Goal: Information Seeking & Learning: Learn about a topic

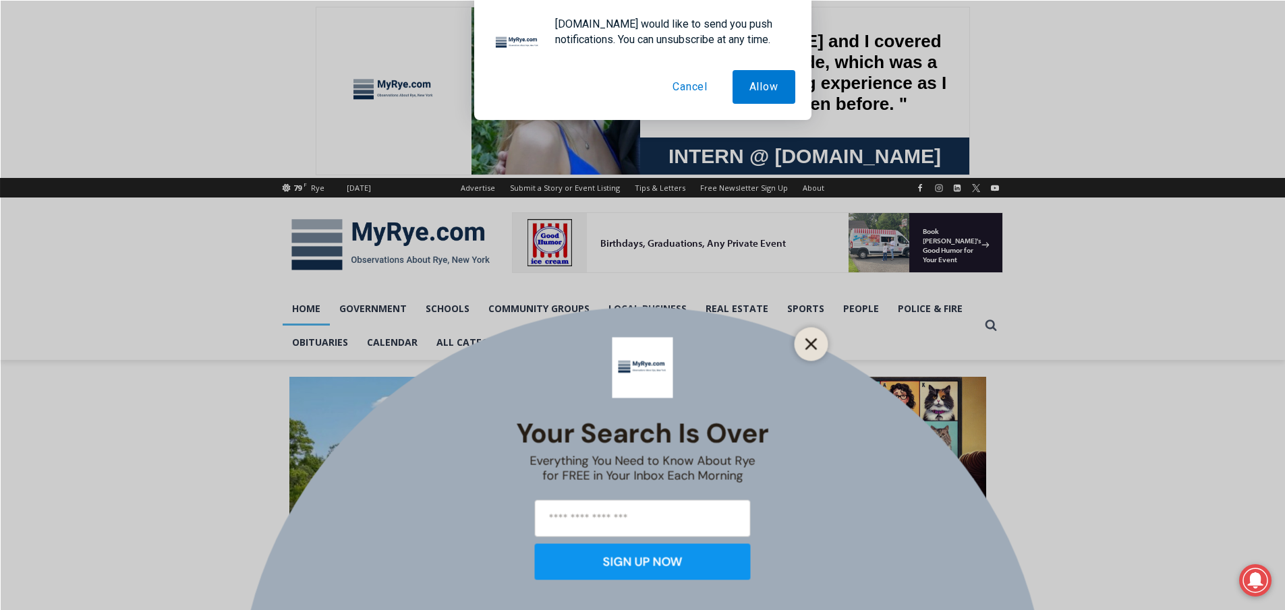
click at [810, 340] on icon "Close" at bounding box center [811, 344] width 12 height 12
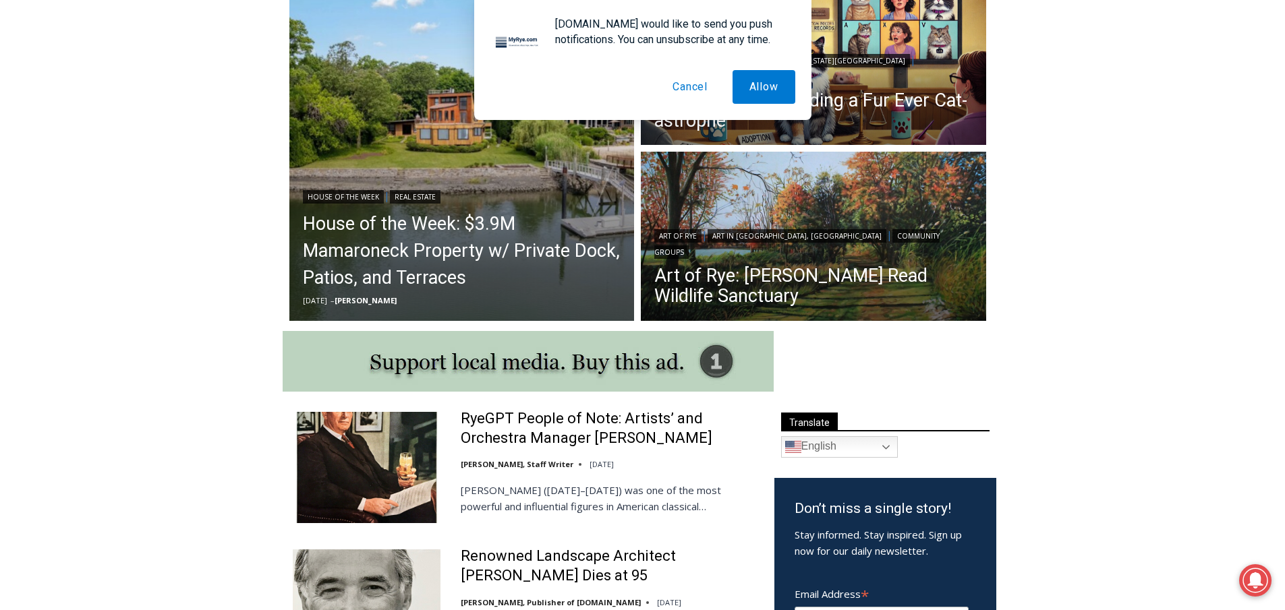
scroll to position [405, 0]
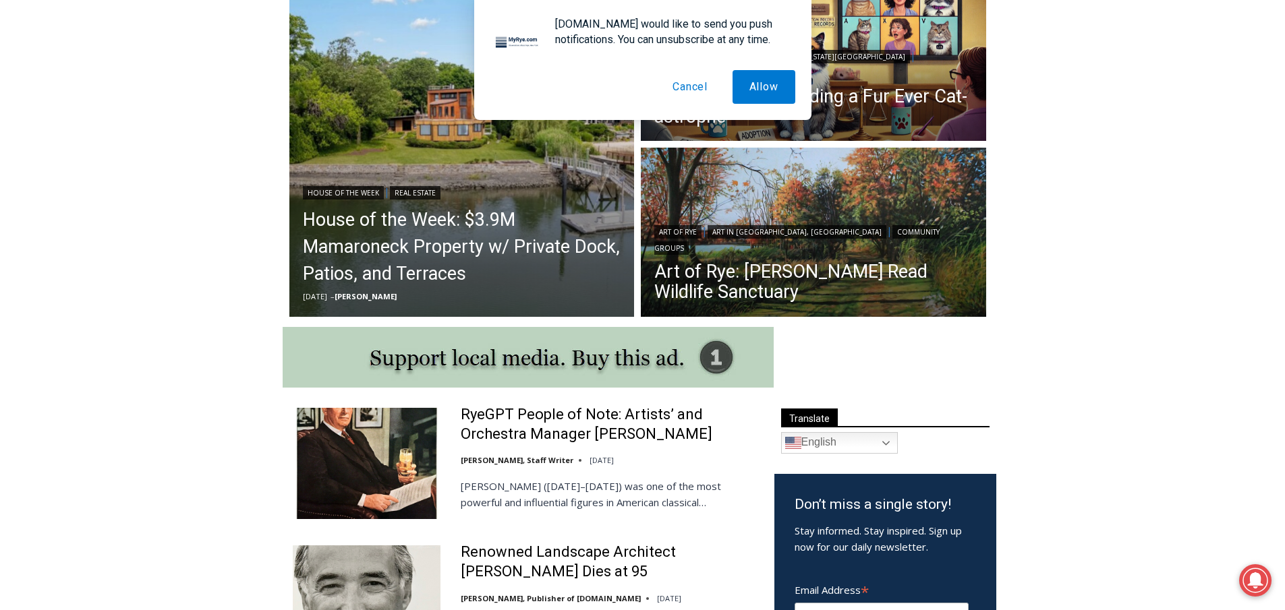
click at [697, 88] on button "Cancel" at bounding box center [689, 87] width 69 height 34
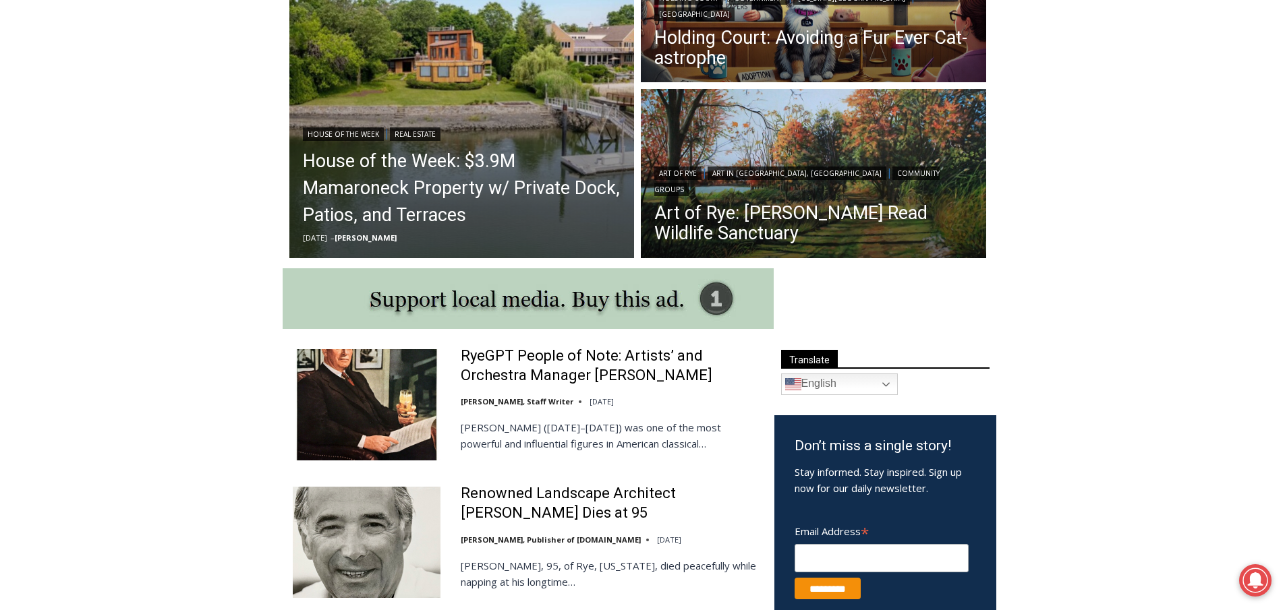
scroll to position [607, 0]
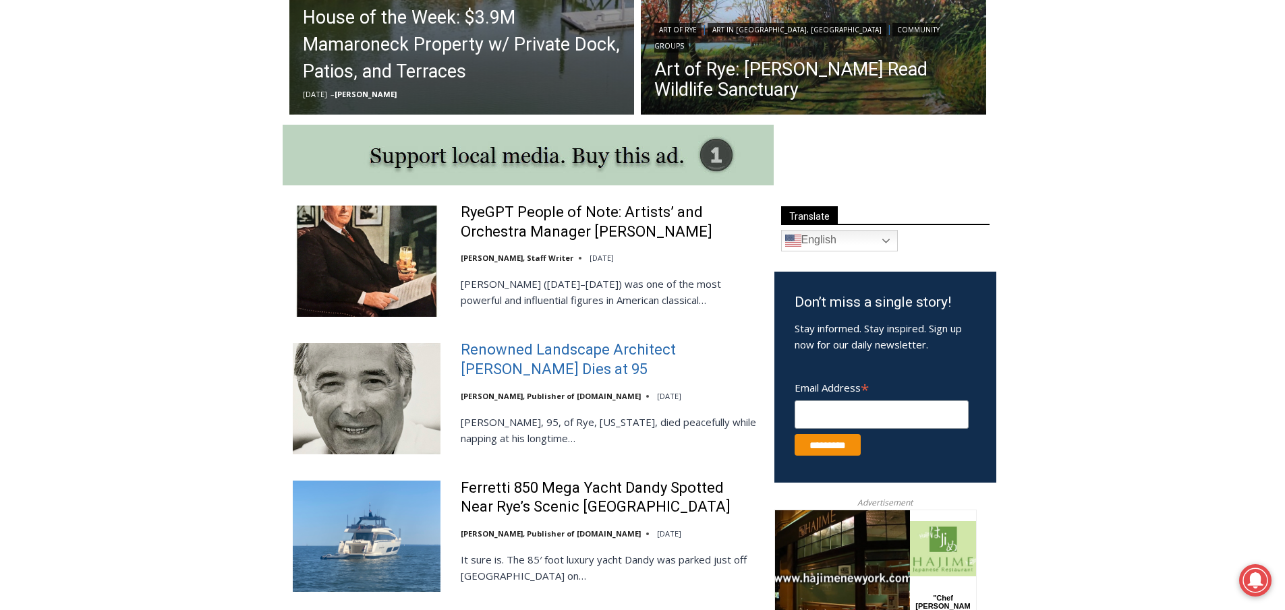
click at [546, 348] on link "Renowned Landscape Architect [PERSON_NAME] Dies at 95" at bounding box center [609, 360] width 296 height 38
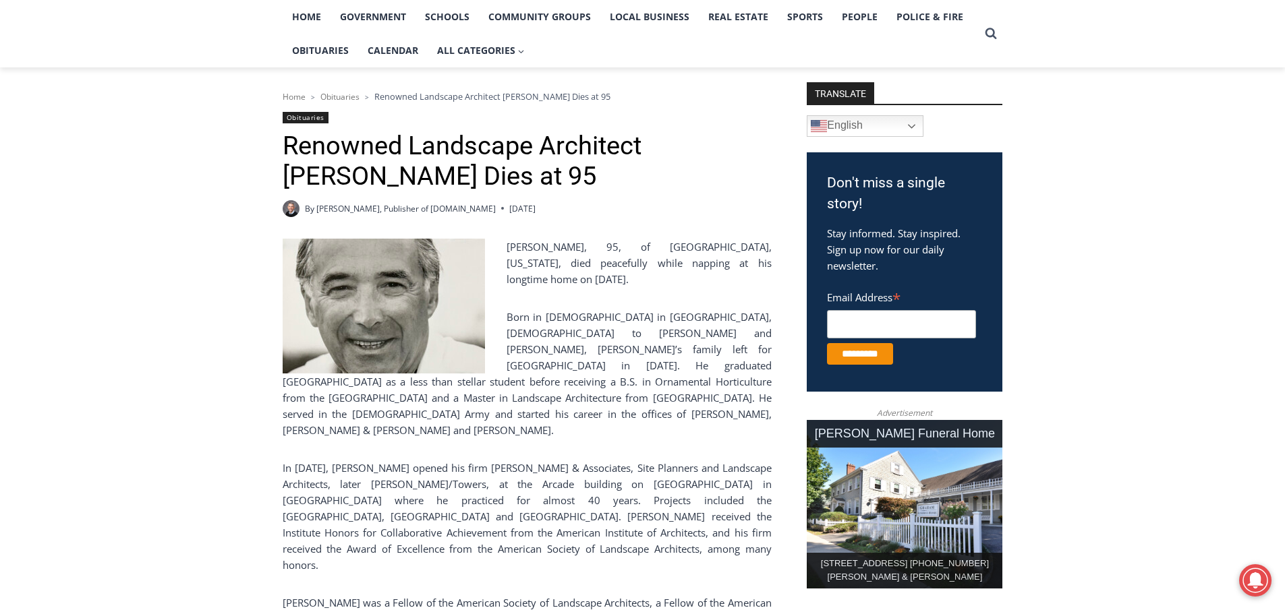
scroll to position [270, 0]
